Goal: Task Accomplishment & Management: Use online tool/utility

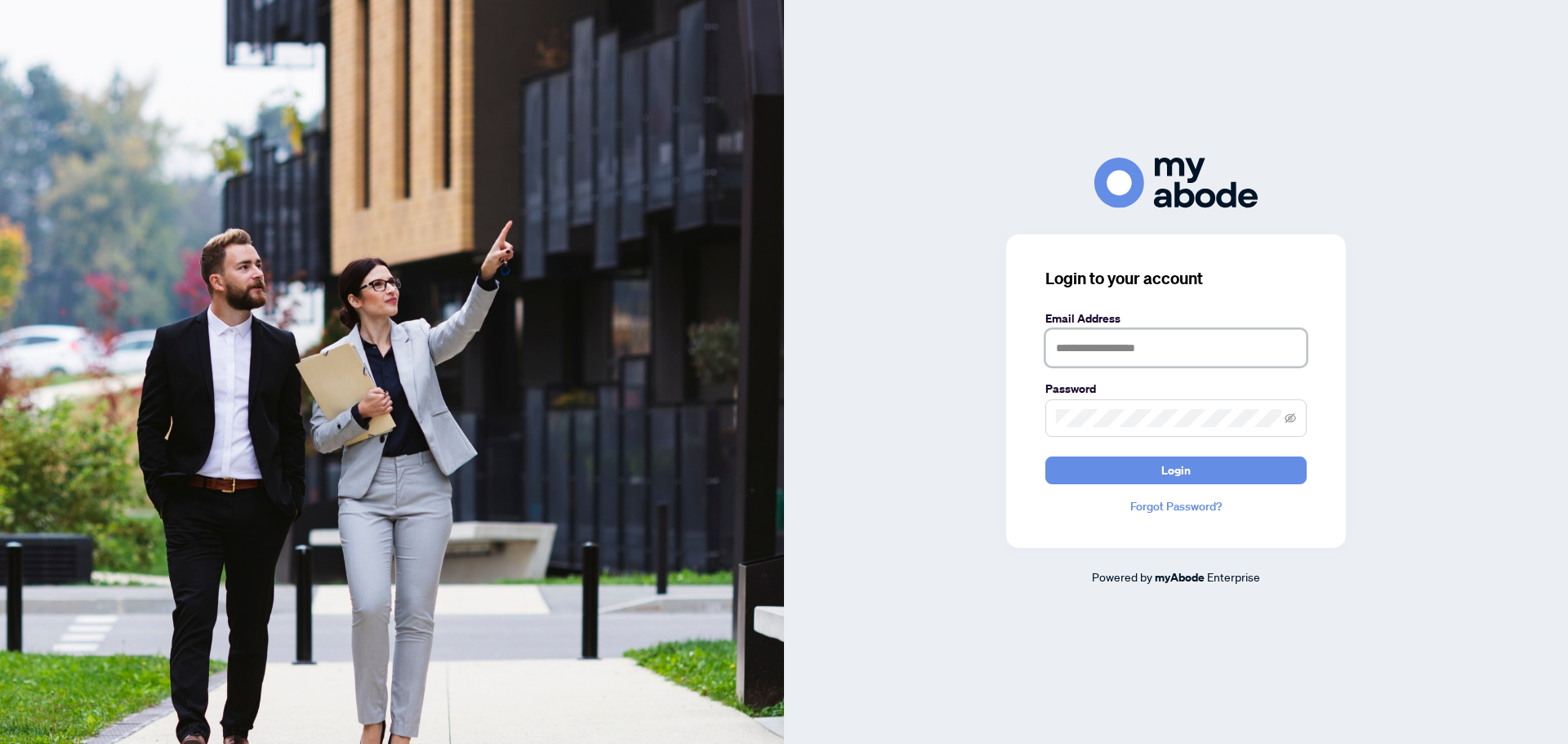
click at [1150, 351] on input "text" at bounding box center [1175, 348] width 261 height 37
type input "**********"
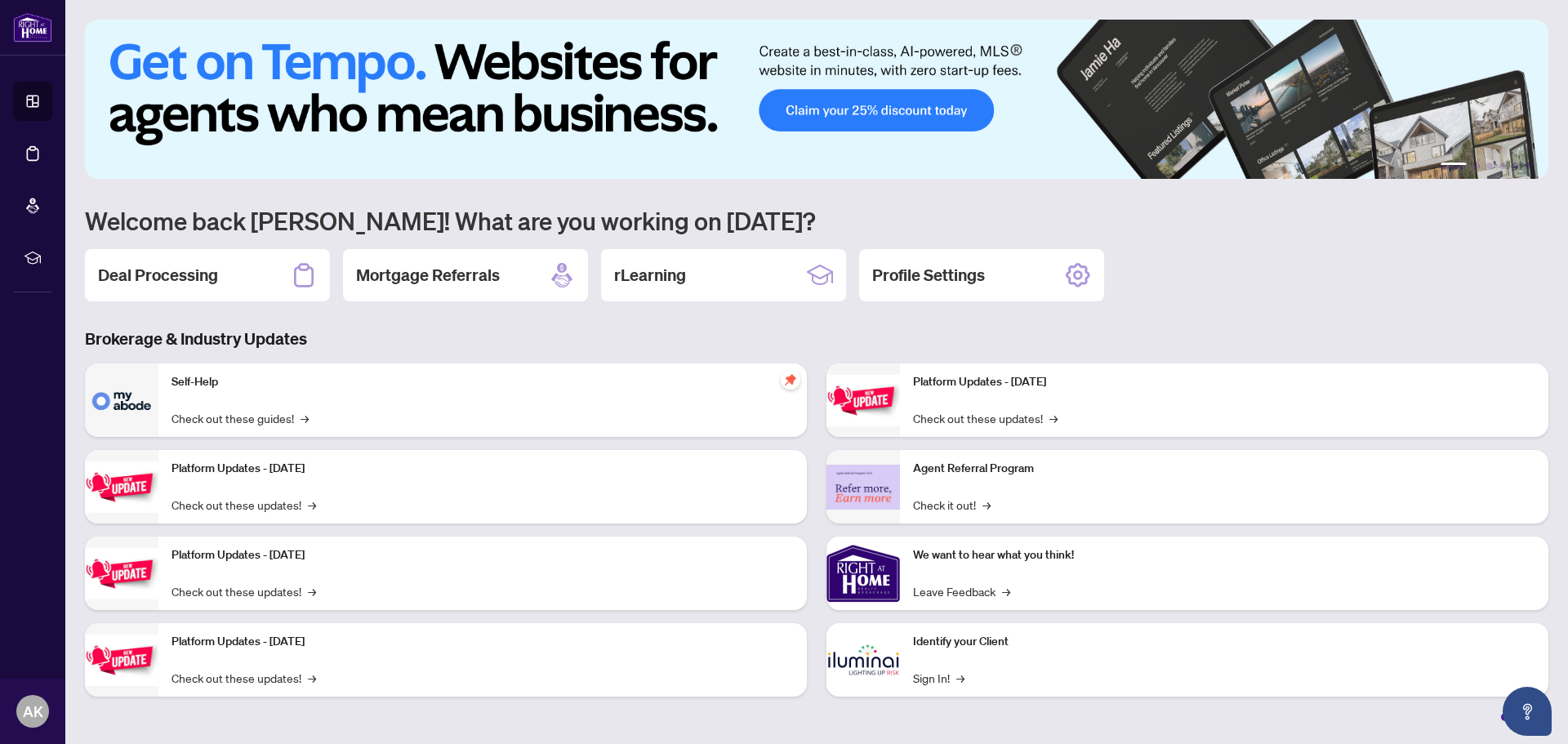
click at [191, 269] on h2 "Deal Processing" at bounding box center [158, 275] width 120 height 22
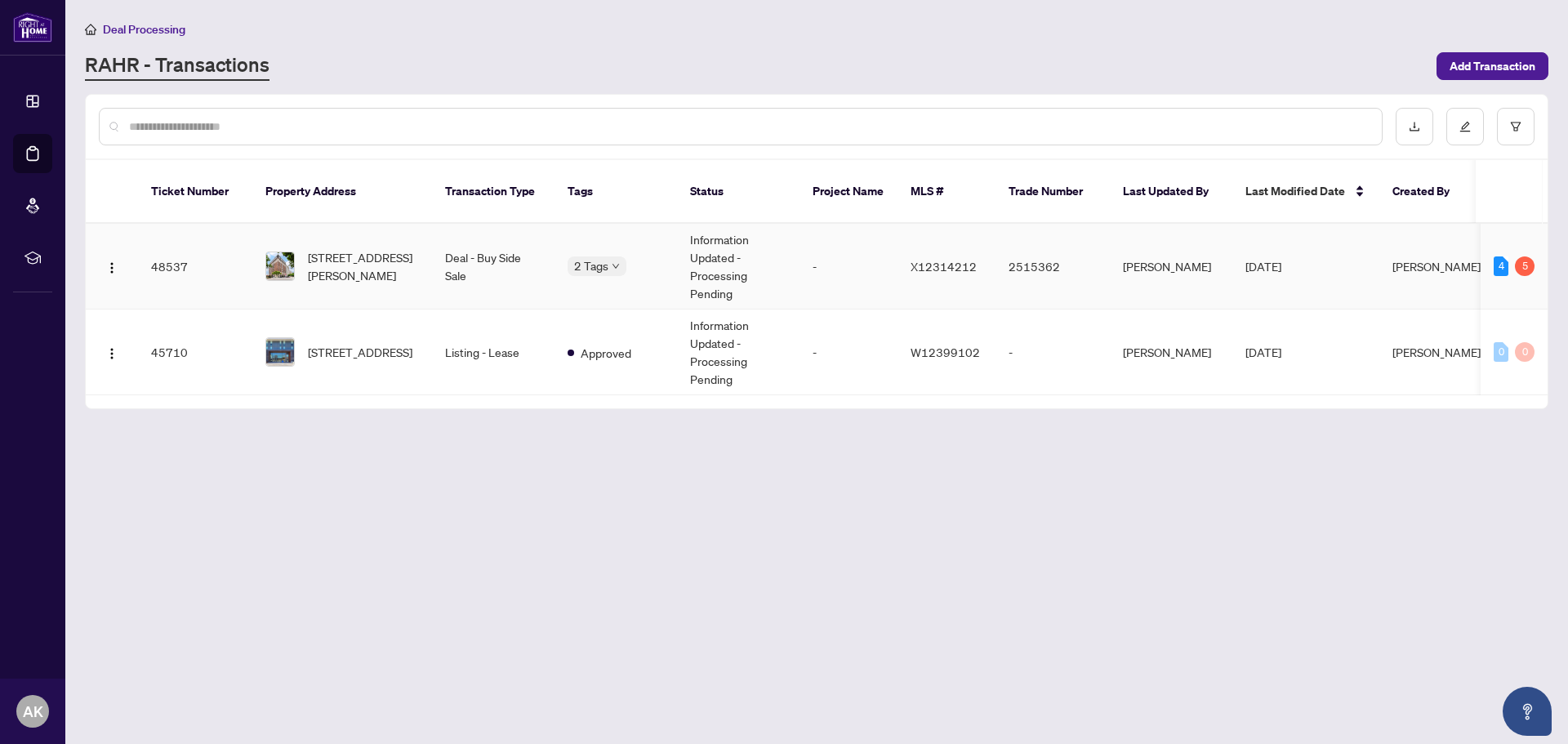
click at [223, 245] on td "48537" at bounding box center [195, 266] width 114 height 86
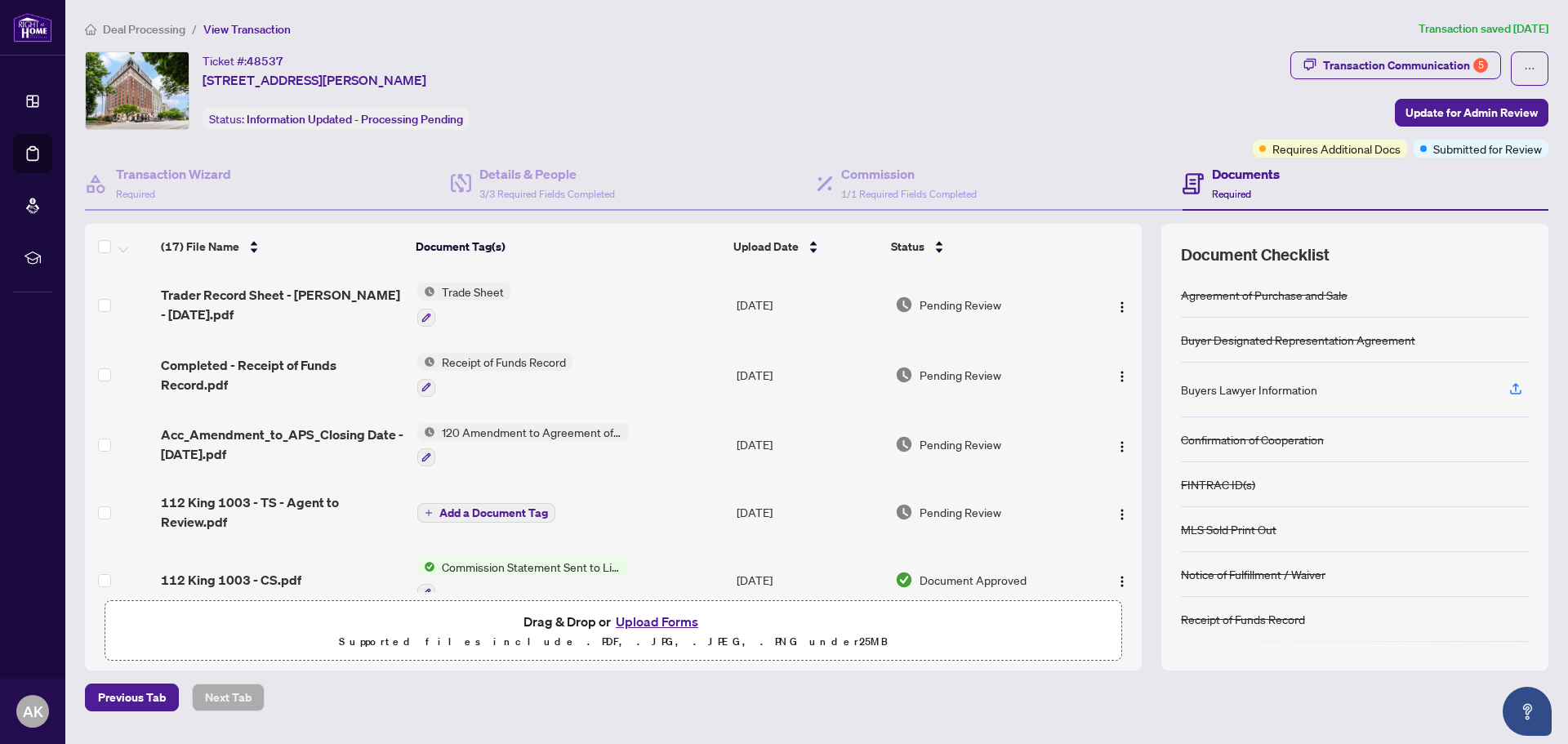
click at [770, 50] on div "Deal Processing / View Transaction Transaction saved [DATE] Ticket #: 48537 [ST…" at bounding box center [816, 365] width 1476 height 692
click at [784, 100] on div "Ticket #: 48537 [STREET_ADDRESS][PERSON_NAME] Status: Information Updated - Pro…" at bounding box center [666, 91] width 1161 height 79
